Goal: Find specific page/section: Find specific page/section

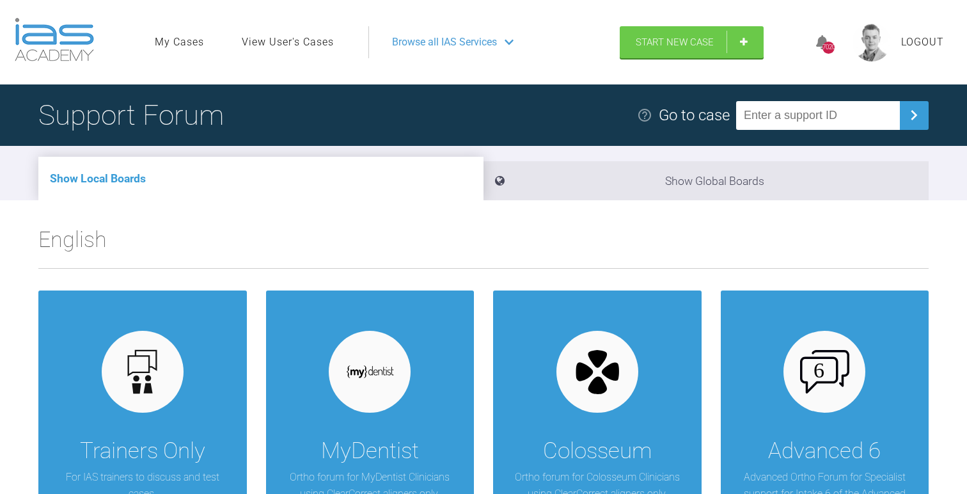
click at [294, 38] on link "View User's Cases" at bounding box center [288, 42] width 92 height 17
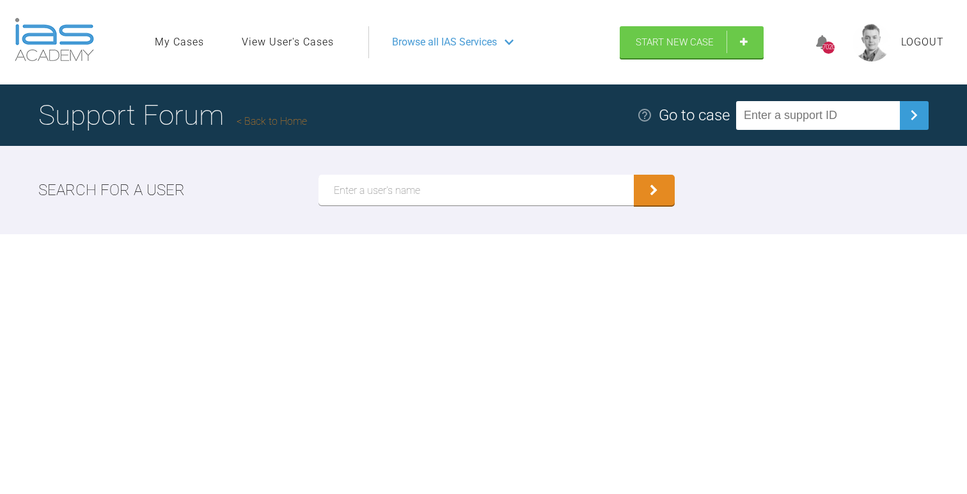
click at [386, 187] on input "text" at bounding box center [476, 190] width 315 height 31
type input "Jens Nolte"
click at [634, 175] on button "submit" at bounding box center [654, 190] width 41 height 31
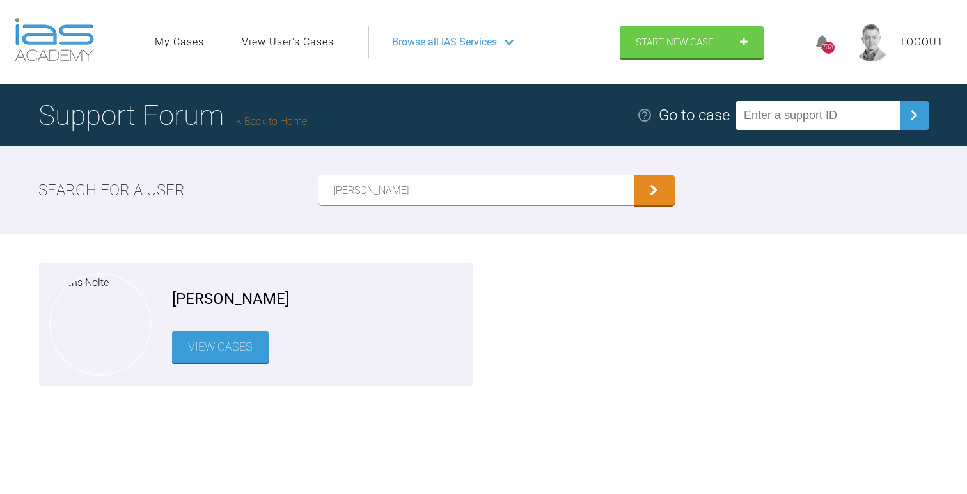
click at [230, 358] on link "View Cases" at bounding box center [220, 346] width 97 height 31
